Goal: Find specific page/section: Find specific page/section

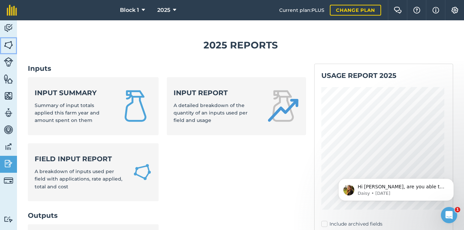
click at [8, 43] on img at bounding box center [9, 45] width 10 height 10
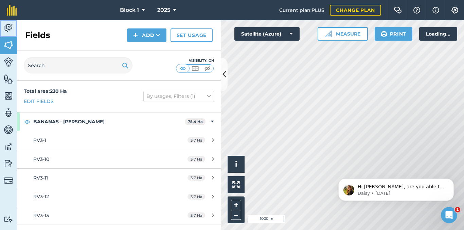
click at [8, 30] on img at bounding box center [9, 28] width 10 height 10
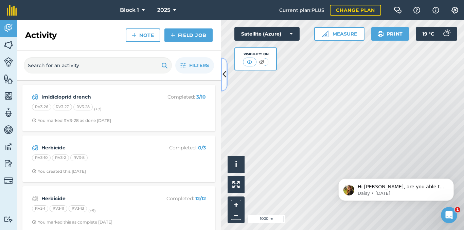
click at [223, 75] on icon at bounding box center [224, 75] width 4 height 12
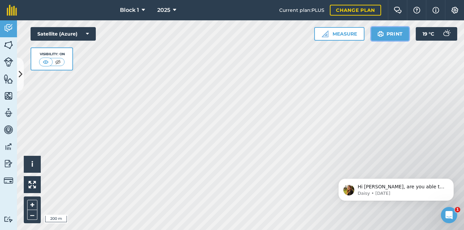
click at [385, 36] on button "Print" at bounding box center [390, 34] width 38 height 14
